Goal: Task Accomplishment & Management: Manage account settings

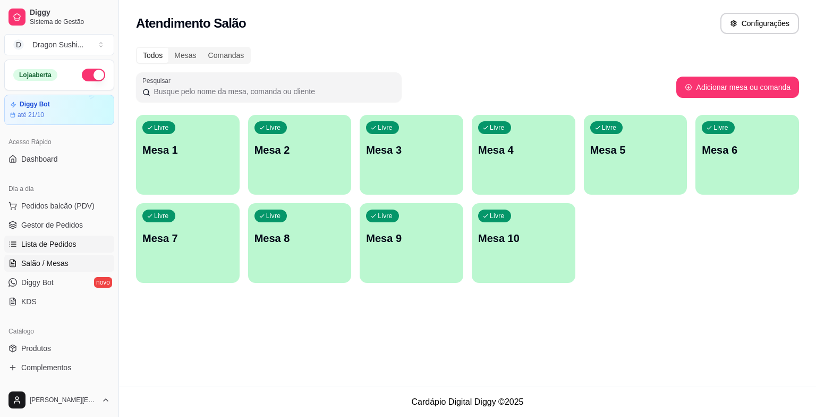
click at [49, 247] on span "Lista de Pedidos" at bounding box center [48, 244] width 55 height 11
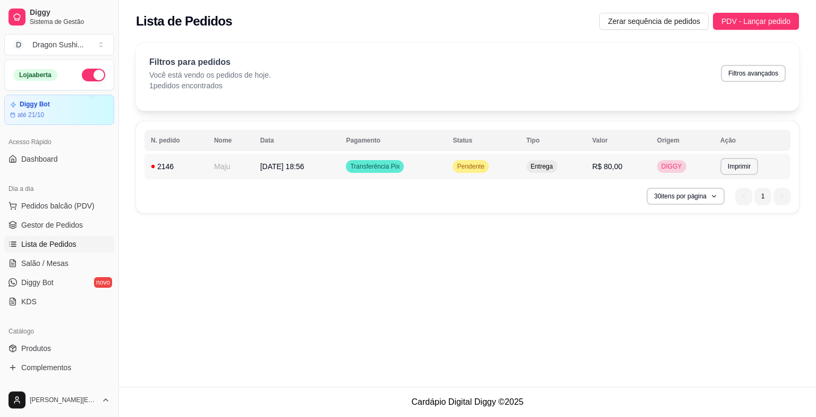
click at [491, 175] on td "Pendente" at bounding box center [482, 167] width 73 height 26
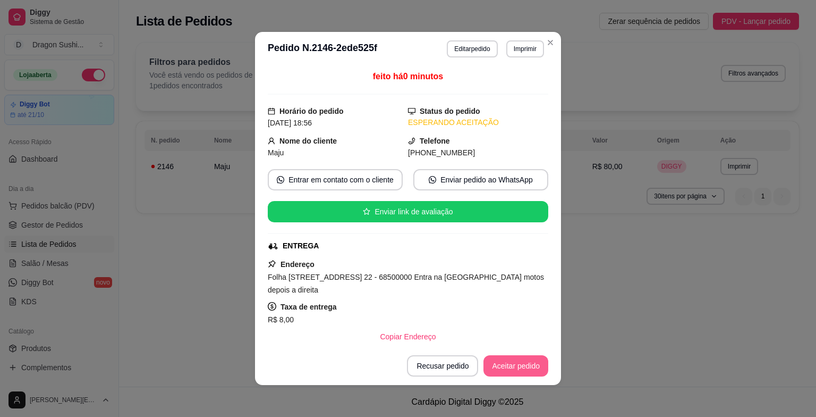
click at [520, 370] on button "Aceitar pedido" at bounding box center [516, 365] width 65 height 21
click at [502, 366] on button "Aceitar pedido" at bounding box center [516, 365] width 65 height 21
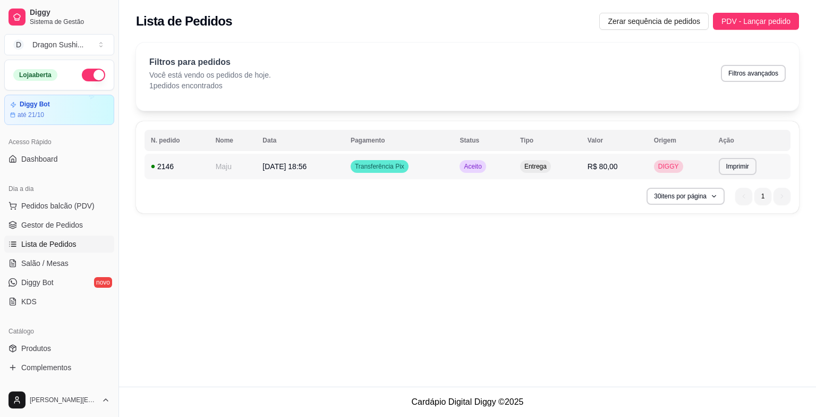
click at [484, 164] on span "Aceito" at bounding box center [473, 166] width 22 height 9
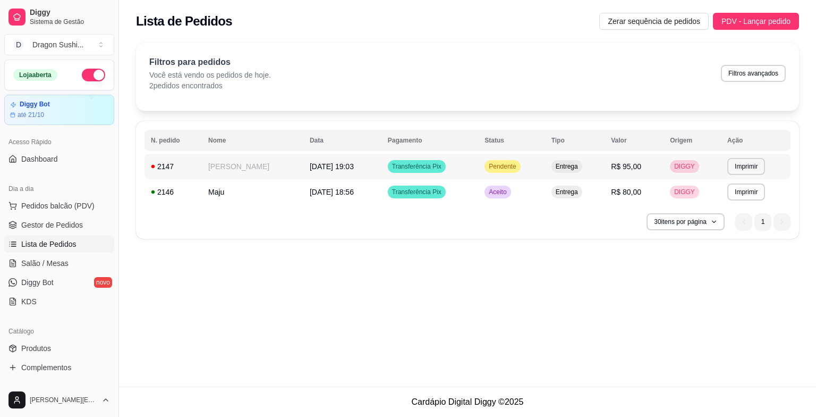
click at [516, 172] on div "Pendente" at bounding box center [503, 166] width 36 height 13
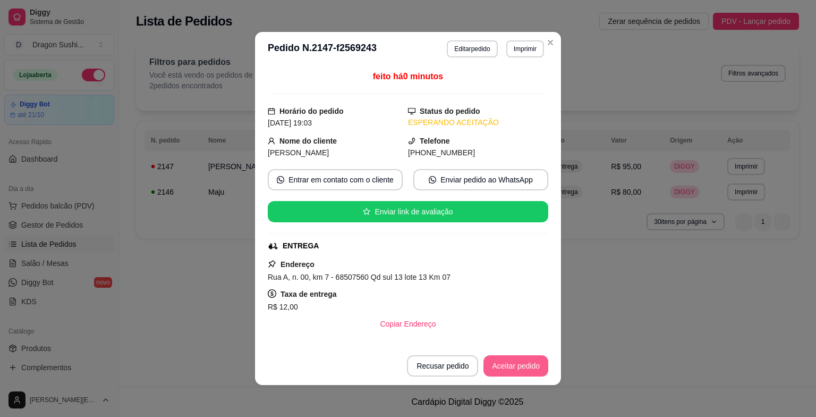
click at [534, 372] on button "Aceitar pedido" at bounding box center [516, 365] width 65 height 21
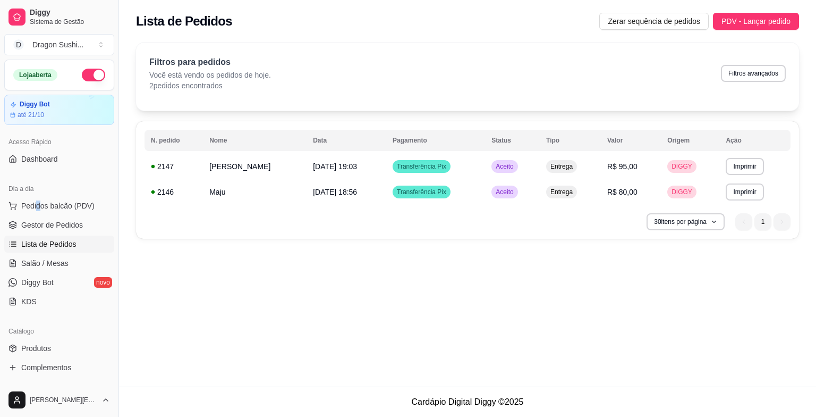
click at [39, 214] on ul "Pedidos balcão (PDV) Gestor de Pedidos Lista de Pedidos Salão / Mesas Diggy Bot…" at bounding box center [59, 253] width 110 height 113
click at [80, 208] on span "Pedidos balcão (PDV)" at bounding box center [57, 205] width 73 height 11
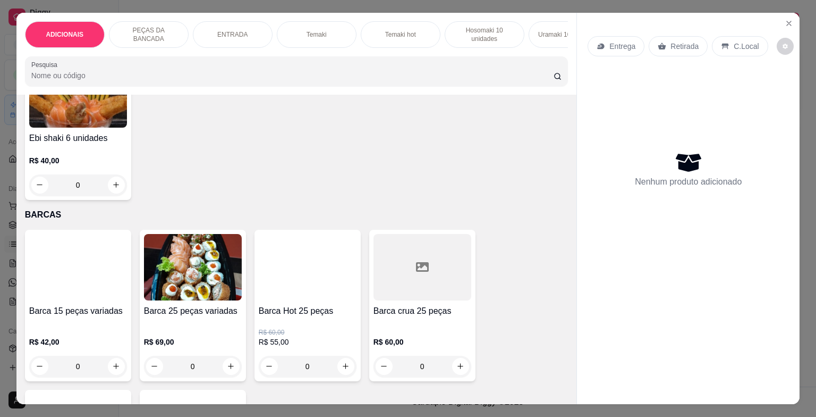
scroll to position [2657, 0]
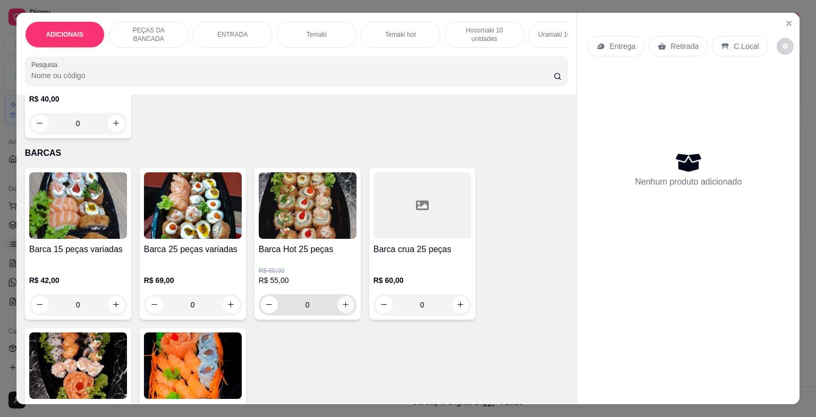
click at [343, 307] on icon "increase-product-quantity" at bounding box center [346, 304] width 6 height 6
type input "1"
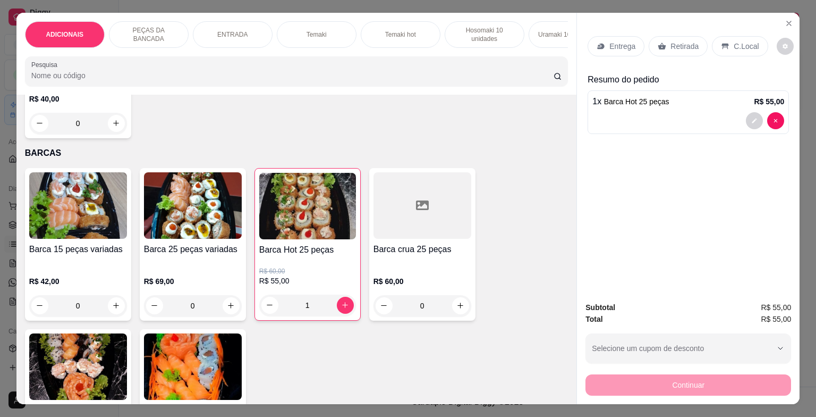
click at [626, 43] on p "Entrega" at bounding box center [622, 46] width 26 height 11
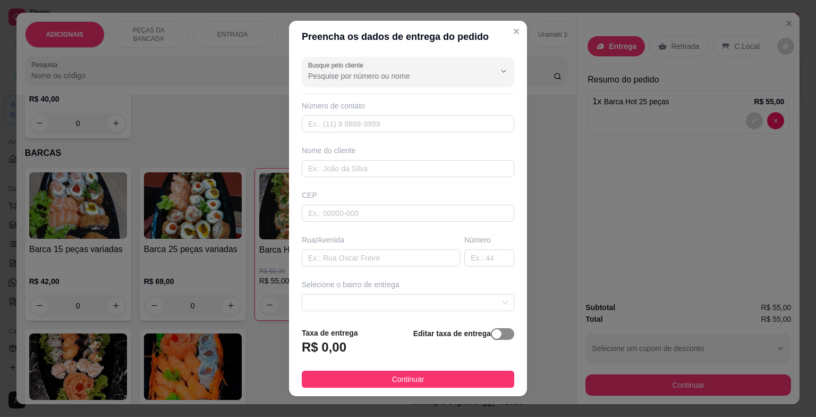
click at [492, 335] on div "button" at bounding box center [497, 334] width 10 height 10
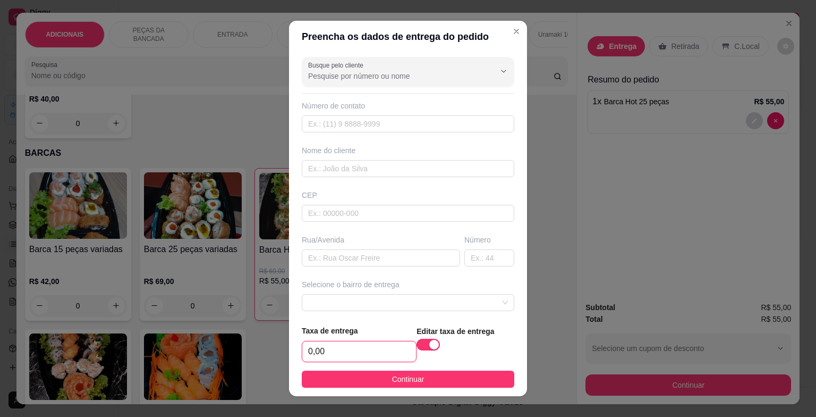
click at [361, 345] on input "0,00" at bounding box center [359, 351] width 114 height 20
type input "3,00"
click at [346, 255] on input "text" at bounding box center [381, 257] width 158 height 17
type input "barao do rio branco"
click at [464, 257] on input "text" at bounding box center [489, 257] width 50 height 17
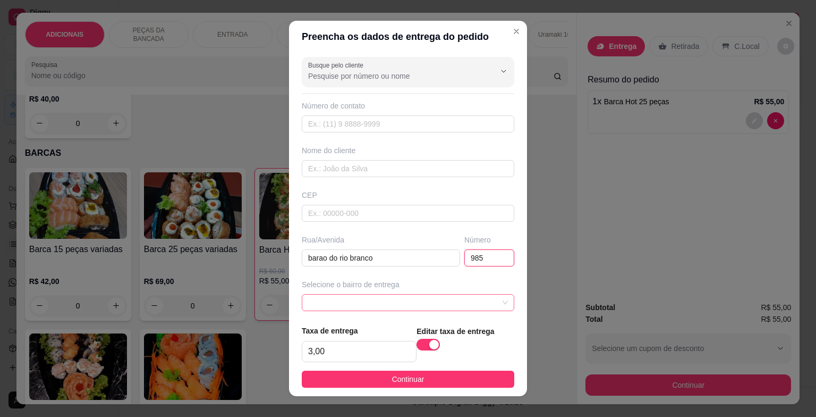
click at [348, 294] on span at bounding box center [408, 302] width 200 height 16
type input "985"
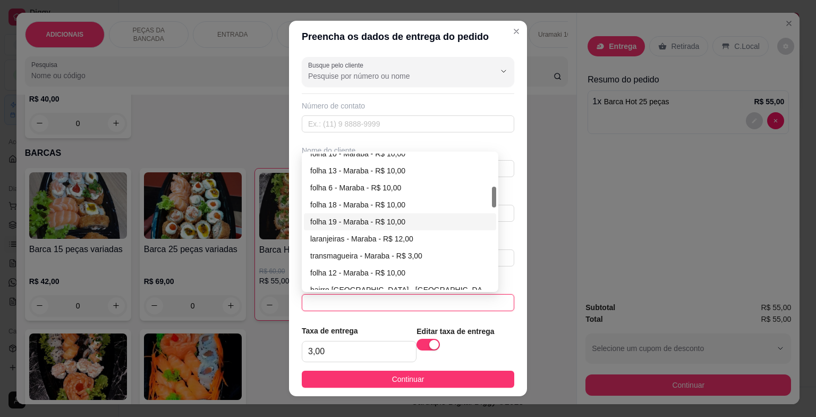
scroll to position [266, 0]
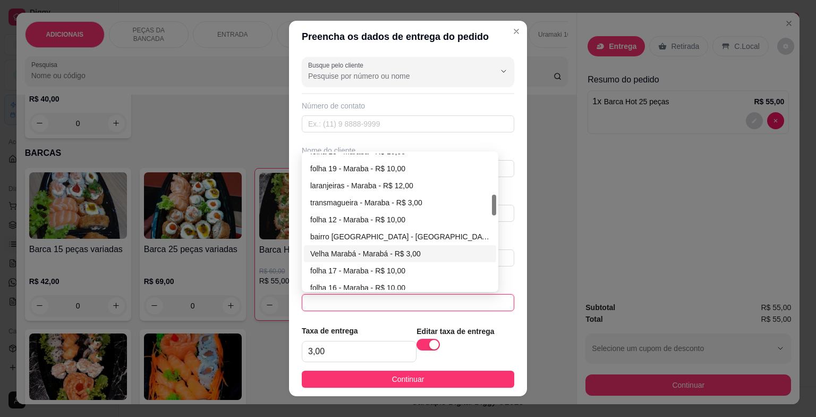
click at [349, 252] on div "Velha Marabá - Marabá - R$ 3,00" at bounding box center [400, 254] width 180 height 12
type input "Marabá"
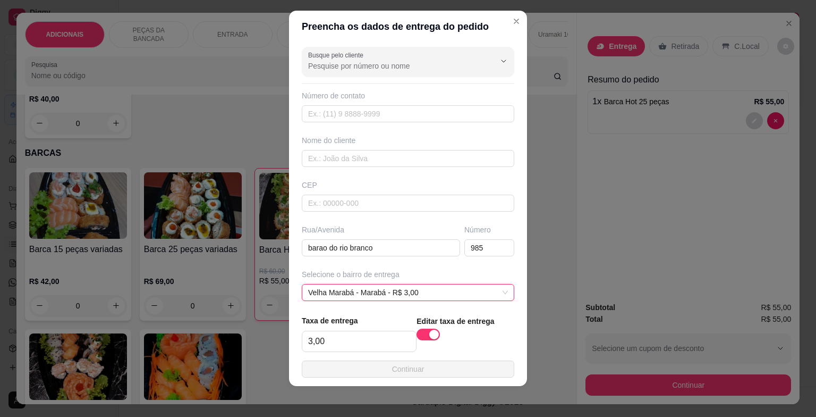
scroll to position [13, 0]
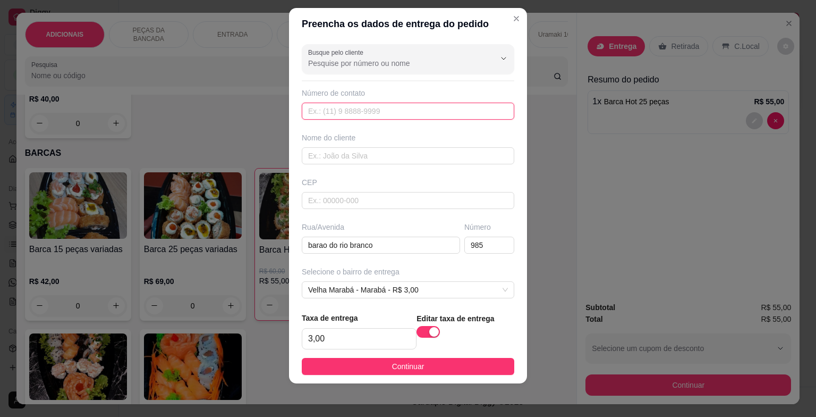
click at [368, 113] on input "text" at bounding box center [408, 111] width 213 height 17
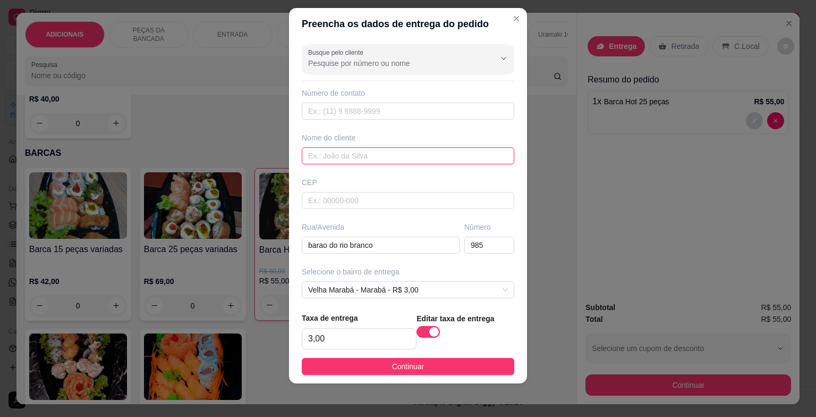
click at [340, 157] on input "text" at bounding box center [408, 155] width 213 height 17
type input "c"
type input "Cida"
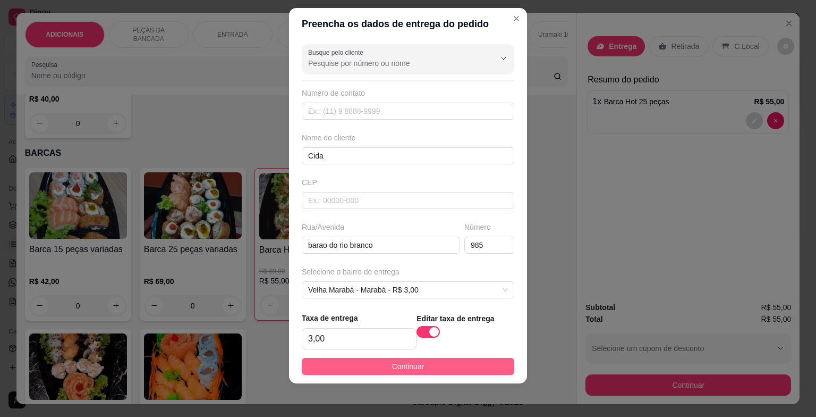
click at [342, 366] on button "Continuar" at bounding box center [408, 366] width 213 height 17
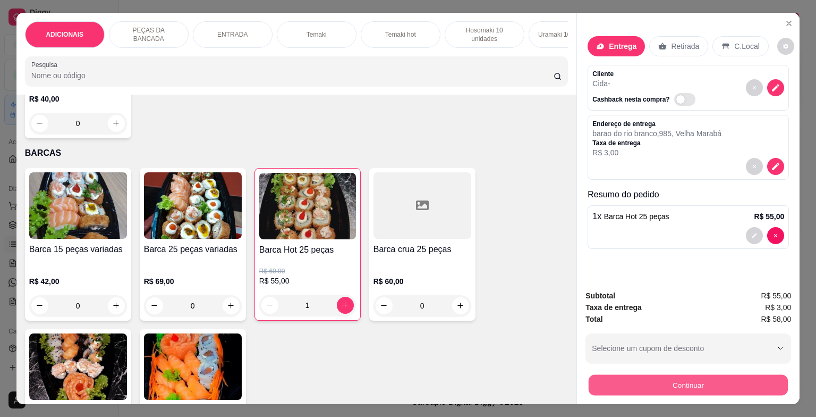
click at [729, 376] on button "Continuar" at bounding box center [688, 385] width 199 height 21
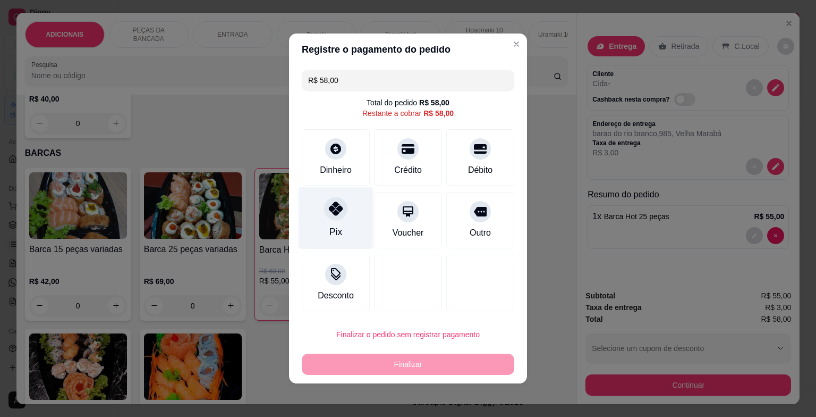
click at [330, 212] on icon at bounding box center [336, 208] width 14 height 14
type input "R$ 0,00"
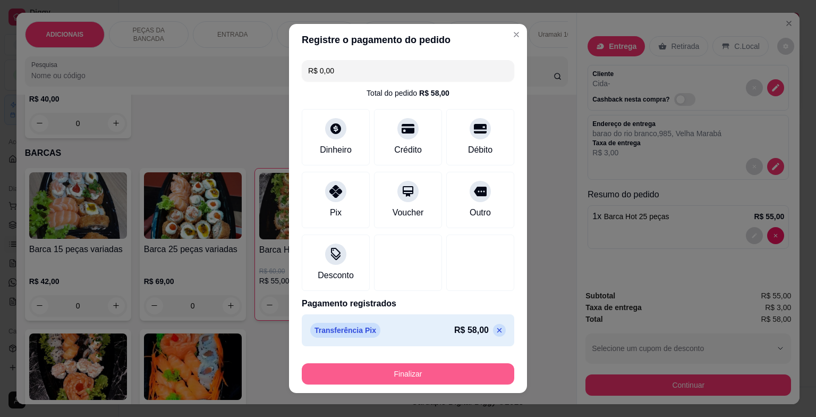
click at [354, 372] on button "Finalizar" at bounding box center [408, 373] width 213 height 21
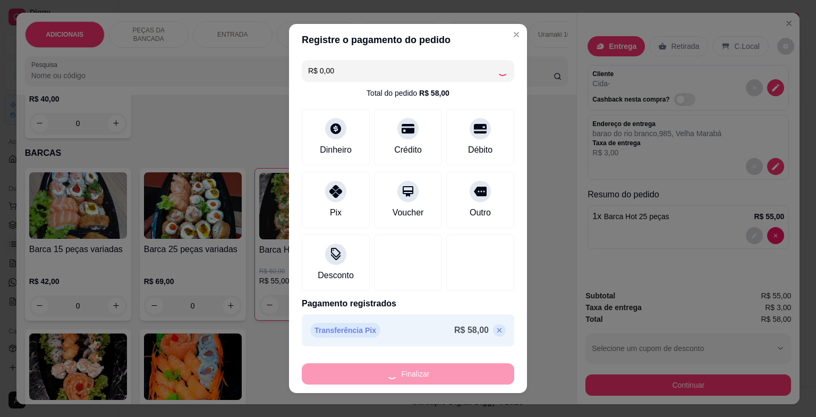
type input "0"
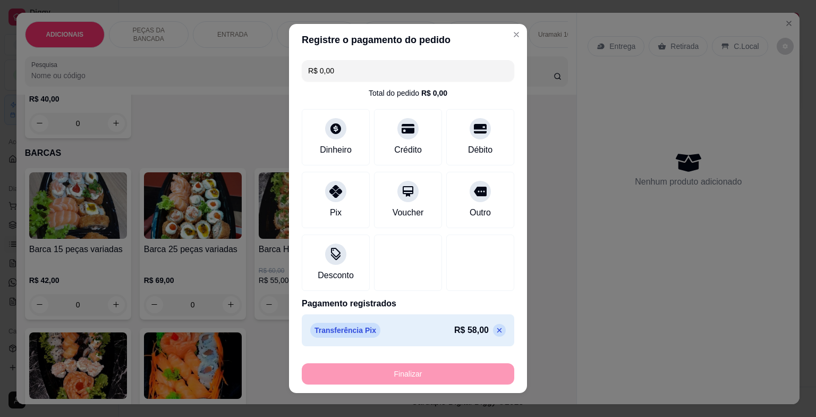
type input "-R$ 58,00"
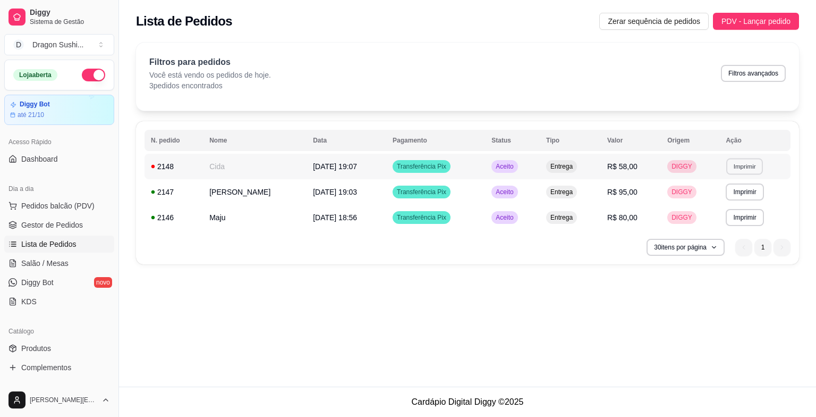
click at [754, 166] on button "Imprimir" at bounding box center [744, 166] width 37 height 16
click at [727, 206] on button "impressora" at bounding box center [726, 203] width 77 height 17
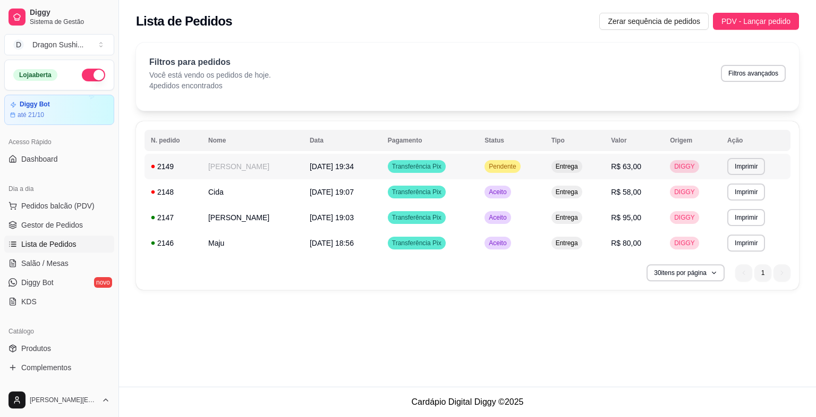
click at [518, 164] on span "Pendente" at bounding box center [502, 166] width 31 height 9
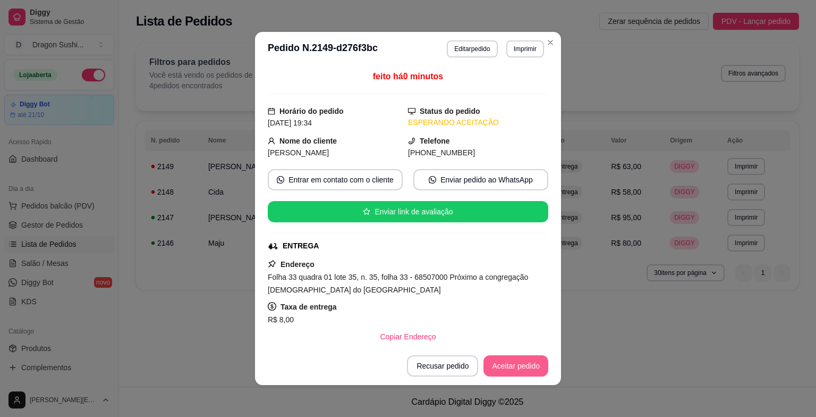
click at [525, 363] on button "Aceitar pedido" at bounding box center [516, 365] width 65 height 21
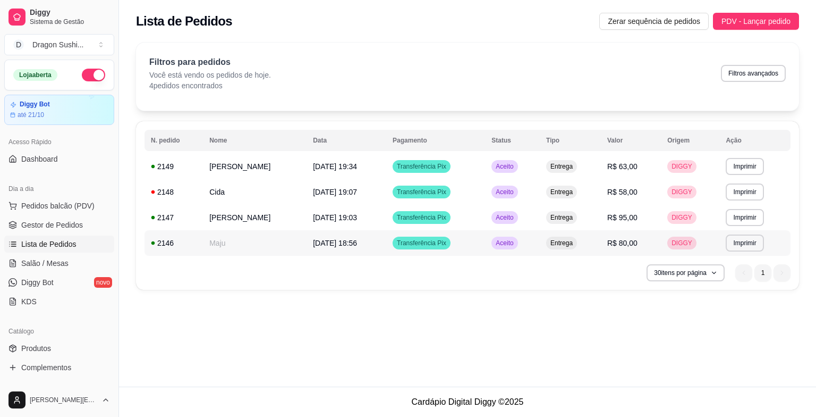
click at [515, 243] on span "Aceito" at bounding box center [505, 243] width 22 height 9
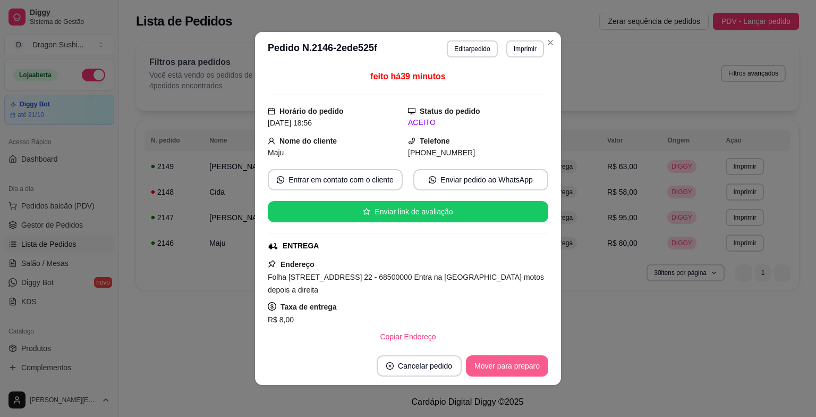
click at [506, 363] on button "Mover para preparo" at bounding box center [507, 365] width 82 height 21
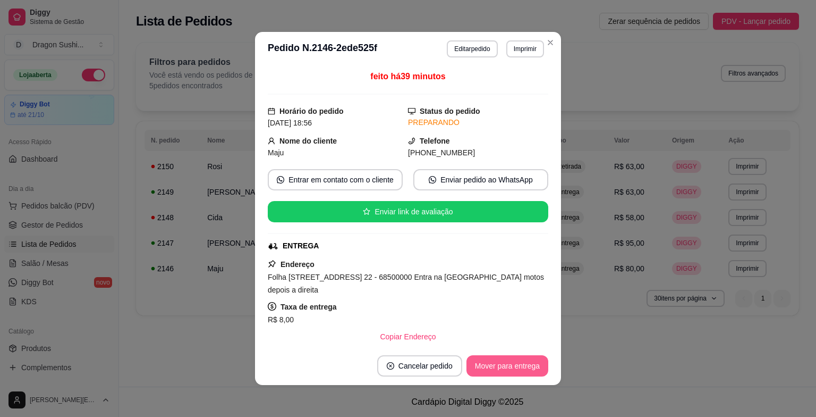
click at [506, 363] on button "Mover para entrega" at bounding box center [508, 365] width 82 height 21
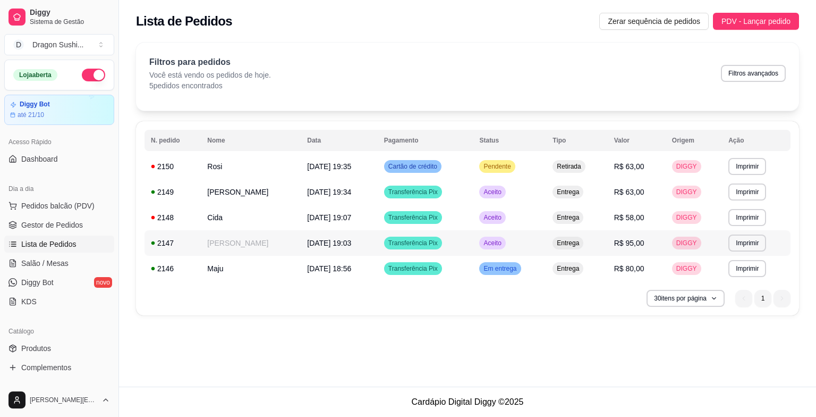
click at [505, 249] on td "Aceito" at bounding box center [509, 243] width 73 height 26
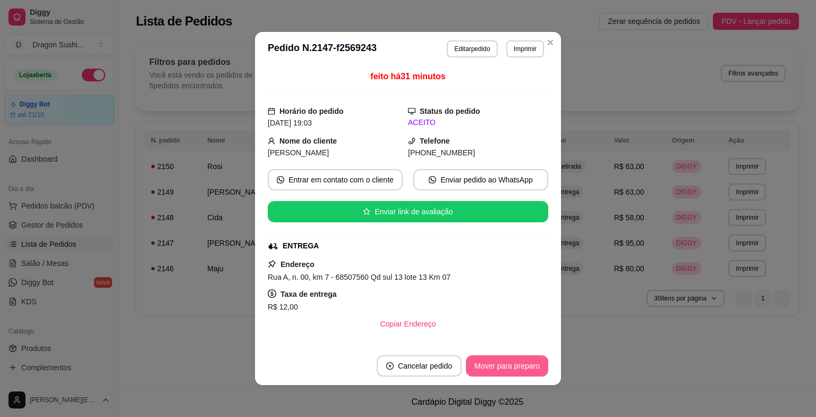
click at [511, 367] on button "Mover para preparo" at bounding box center [507, 365] width 82 height 21
click at [511, 367] on button "Mover para entrega" at bounding box center [508, 365] width 82 height 21
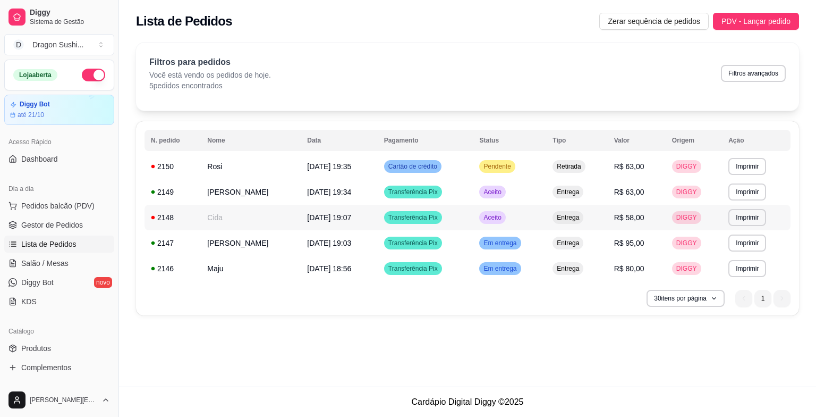
click at [503, 218] on span "Aceito" at bounding box center [492, 217] width 22 height 9
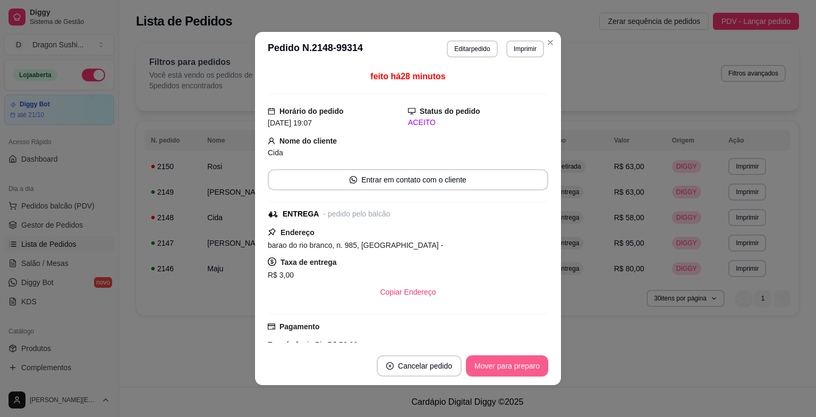
click at [513, 363] on button "Mover para preparo" at bounding box center [507, 365] width 82 height 21
click at [513, 363] on button "Mover para entrega" at bounding box center [508, 365] width 82 height 21
click at [520, 361] on button "Mover para finalizado" at bounding box center [504, 365] width 88 height 21
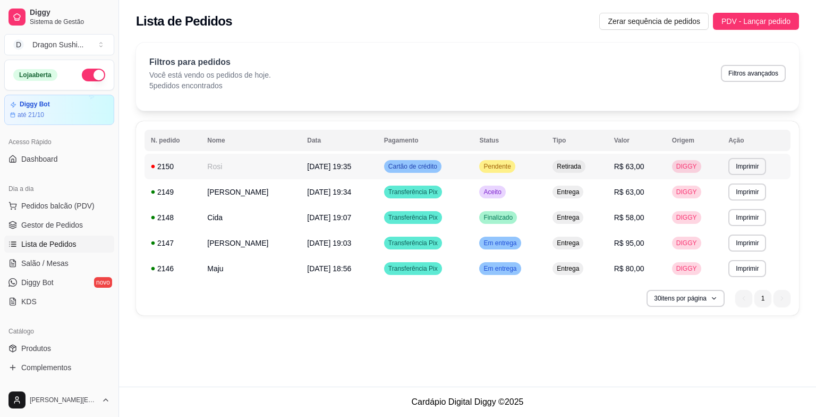
click at [506, 170] on div "Pendente" at bounding box center [497, 166] width 36 height 13
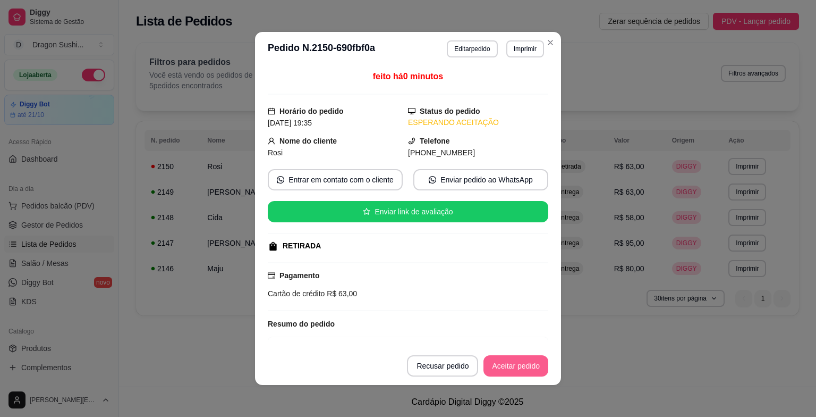
click at [526, 373] on button "Aceitar pedido" at bounding box center [516, 365] width 65 height 21
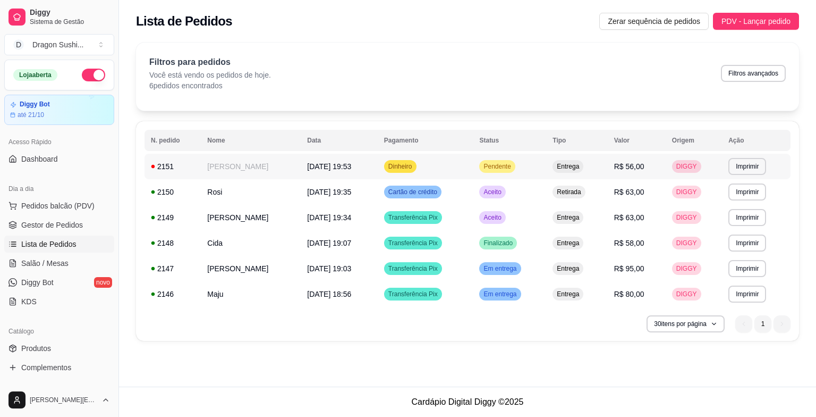
click at [513, 166] on span "Pendente" at bounding box center [496, 166] width 31 height 9
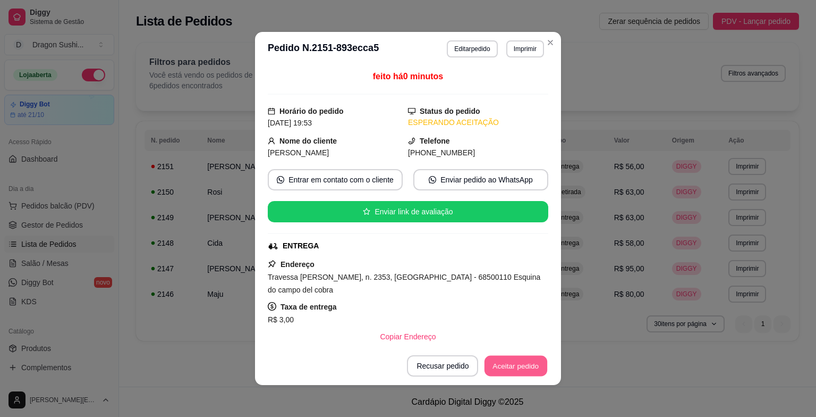
click at [528, 369] on button "Aceitar pedido" at bounding box center [516, 365] width 63 height 21
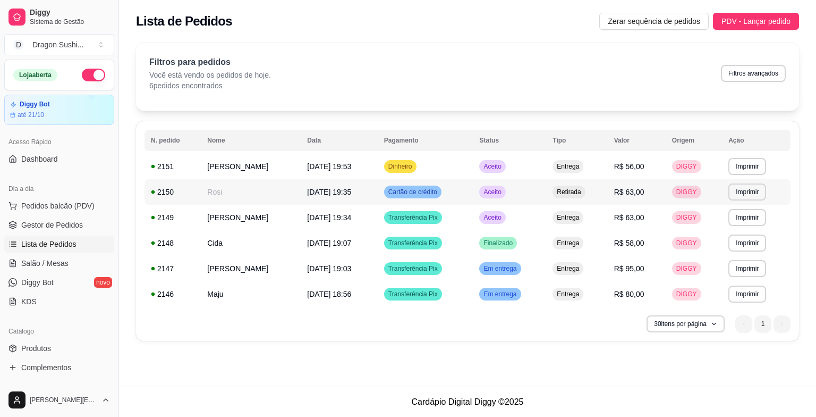
click at [503, 188] on span "Aceito" at bounding box center [492, 192] width 22 height 9
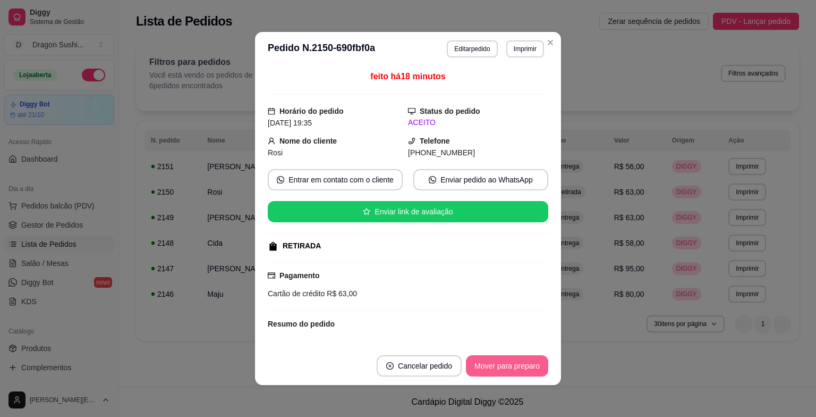
click at [519, 368] on button "Mover para preparo" at bounding box center [507, 365] width 82 height 21
click at [517, 366] on button "Mover para retirada disponível" at bounding box center [489, 365] width 117 height 21
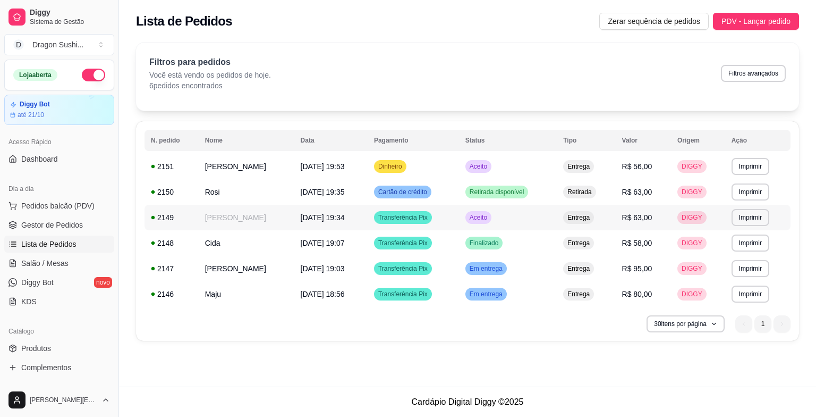
click at [403, 160] on tbody "**********" at bounding box center [468, 230] width 646 height 153
drag, startPoint x: 405, startPoint y: 159, endPoint x: 648, endPoint y: 66, distance: 259.7
click at [648, 66] on div "Filtros para pedidos Você está vendo os pedidos de hoje. 6 pedidos encontrados …" at bounding box center [467, 73] width 637 height 35
click at [492, 212] on div "Aceito" at bounding box center [478, 217] width 26 height 13
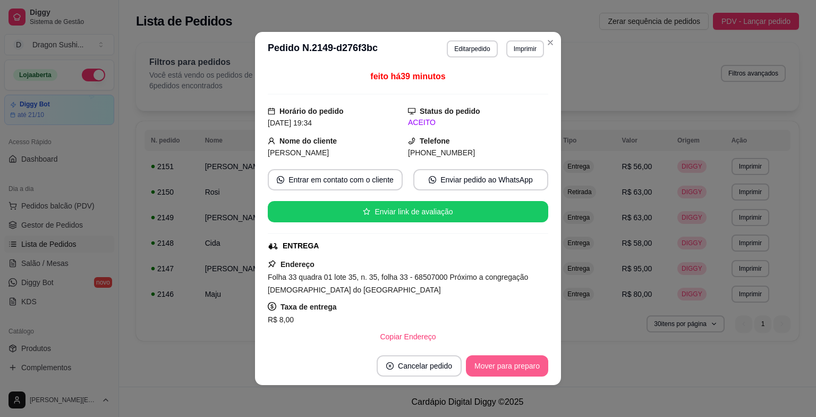
click at [510, 361] on button "Mover para preparo" at bounding box center [507, 365] width 82 height 21
click at [510, 361] on button "Mover para entrega" at bounding box center [508, 365] width 82 height 21
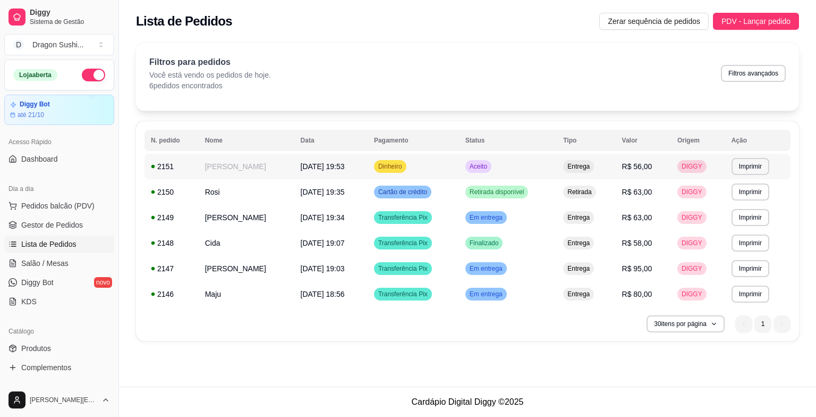
click at [489, 164] on span "Aceito" at bounding box center [479, 166] width 22 height 9
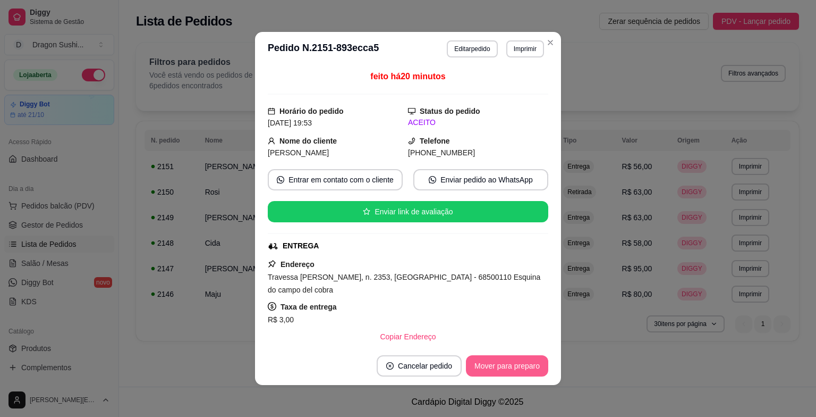
click at [528, 366] on button "Mover para preparo" at bounding box center [507, 365] width 82 height 21
click at [528, 363] on button "Mover para entrega" at bounding box center [508, 365] width 82 height 21
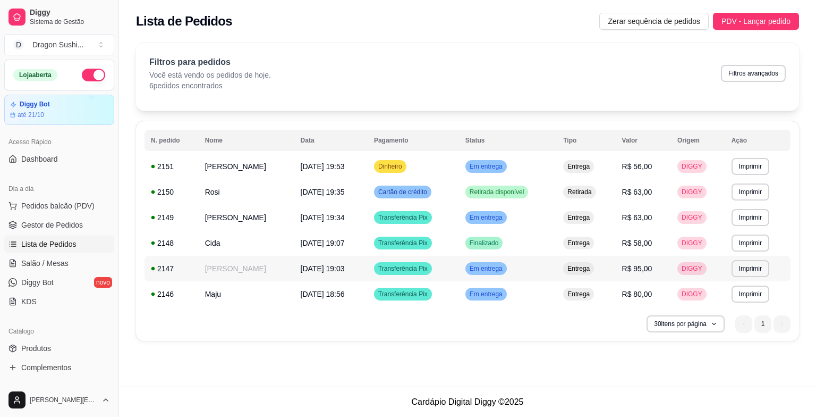
click at [507, 262] on div "Em entrega" at bounding box center [485, 268] width 41 height 13
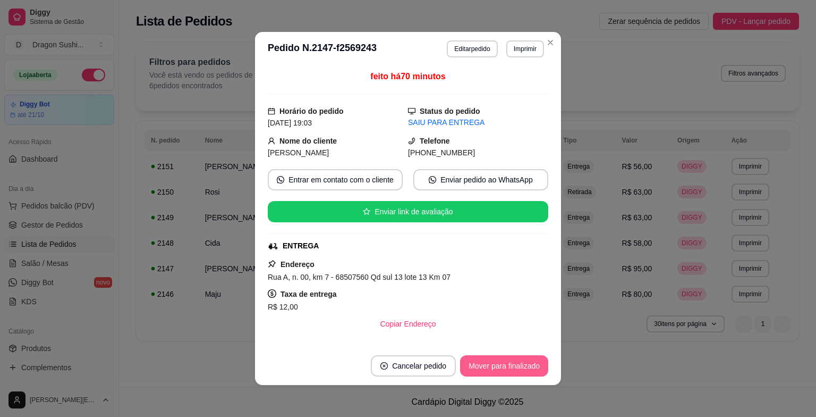
click at [534, 361] on button "Mover para finalizado" at bounding box center [504, 365] width 88 height 21
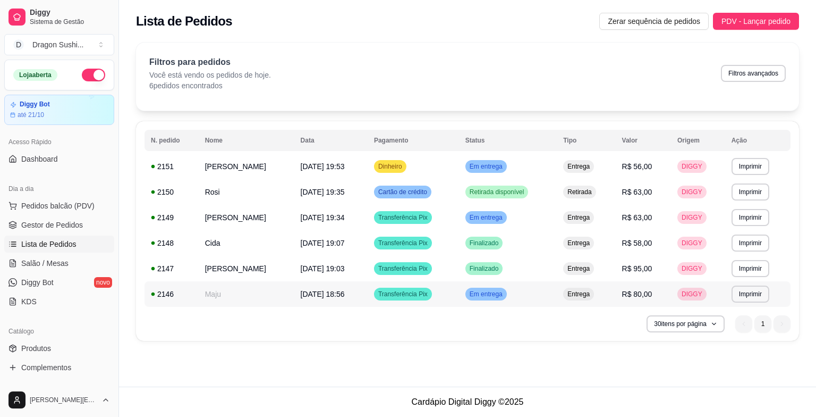
click at [507, 300] on div "Em entrega" at bounding box center [485, 293] width 41 height 13
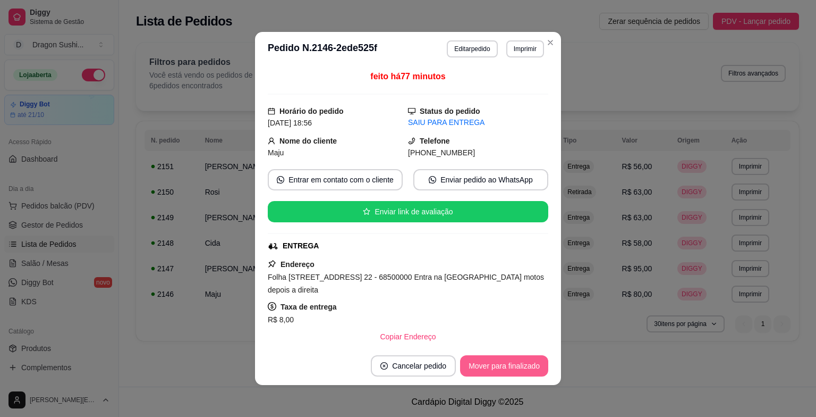
click at [528, 361] on button "Mover para finalizado" at bounding box center [504, 365] width 88 height 21
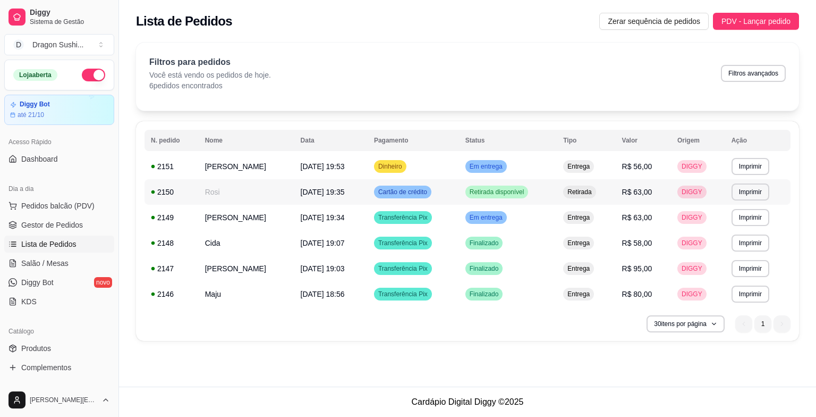
click at [527, 189] on span "Retirada disponível" at bounding box center [497, 192] width 59 height 9
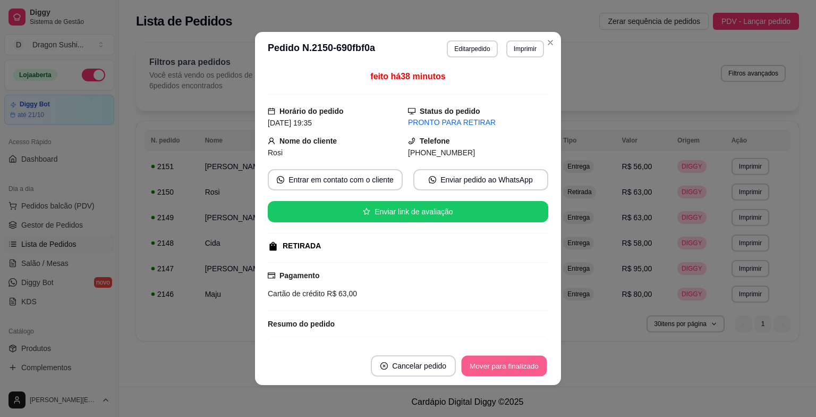
click at [529, 364] on button "Mover para finalizado" at bounding box center [505, 365] width 86 height 21
